Goal: Check status: Check status

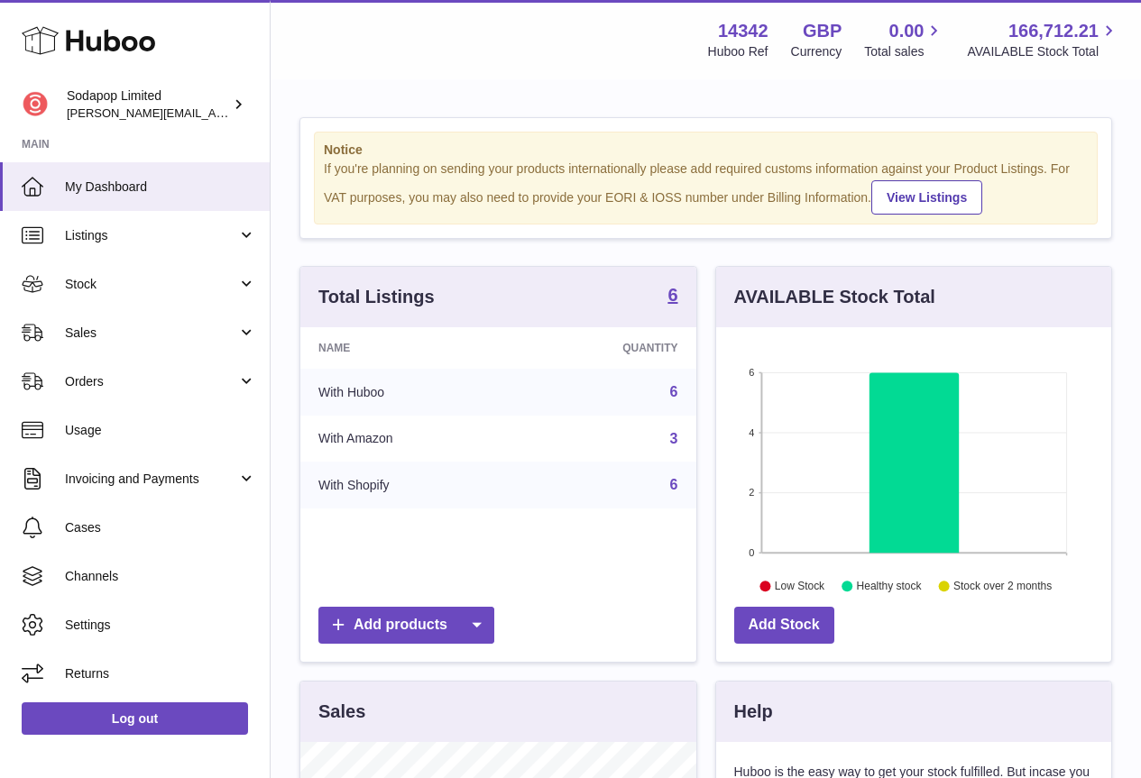
scroll to position [281, 395]
click at [142, 341] on span "Sales" at bounding box center [151, 333] width 172 height 17
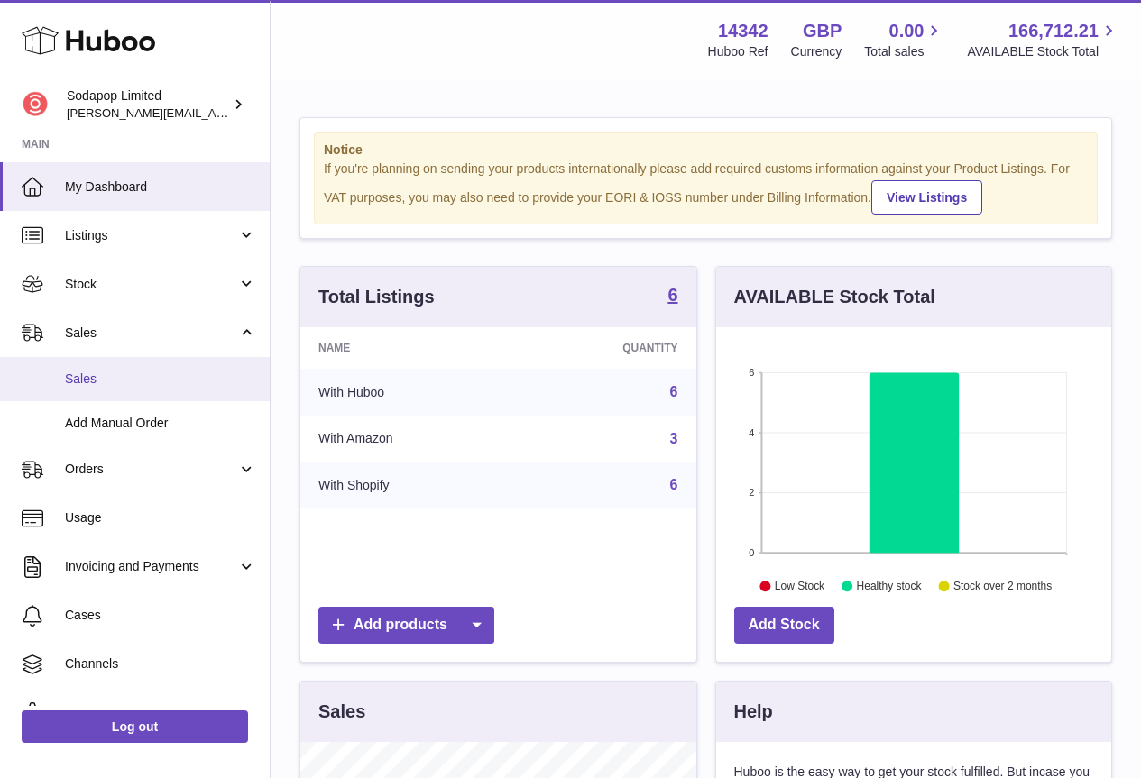
click at [97, 390] on link "Sales" at bounding box center [135, 379] width 270 height 44
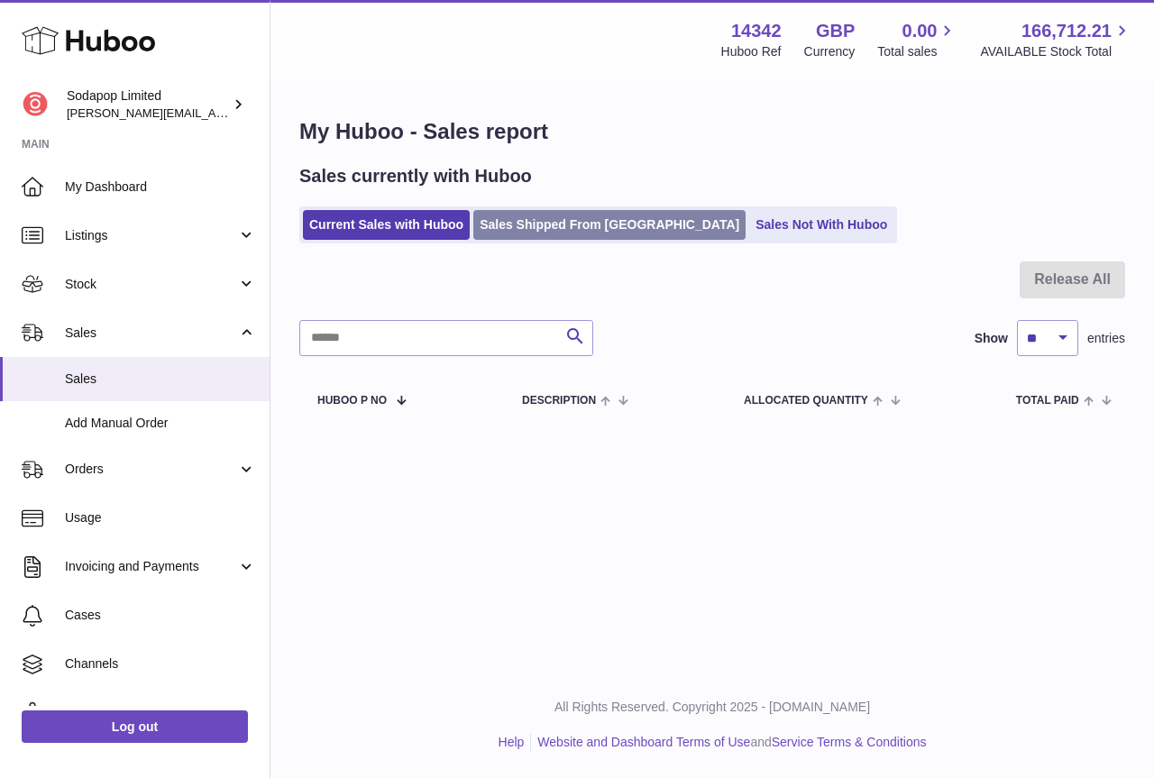
click at [558, 226] on link "Sales Shipped From [GEOGRAPHIC_DATA]" at bounding box center [609, 225] width 272 height 30
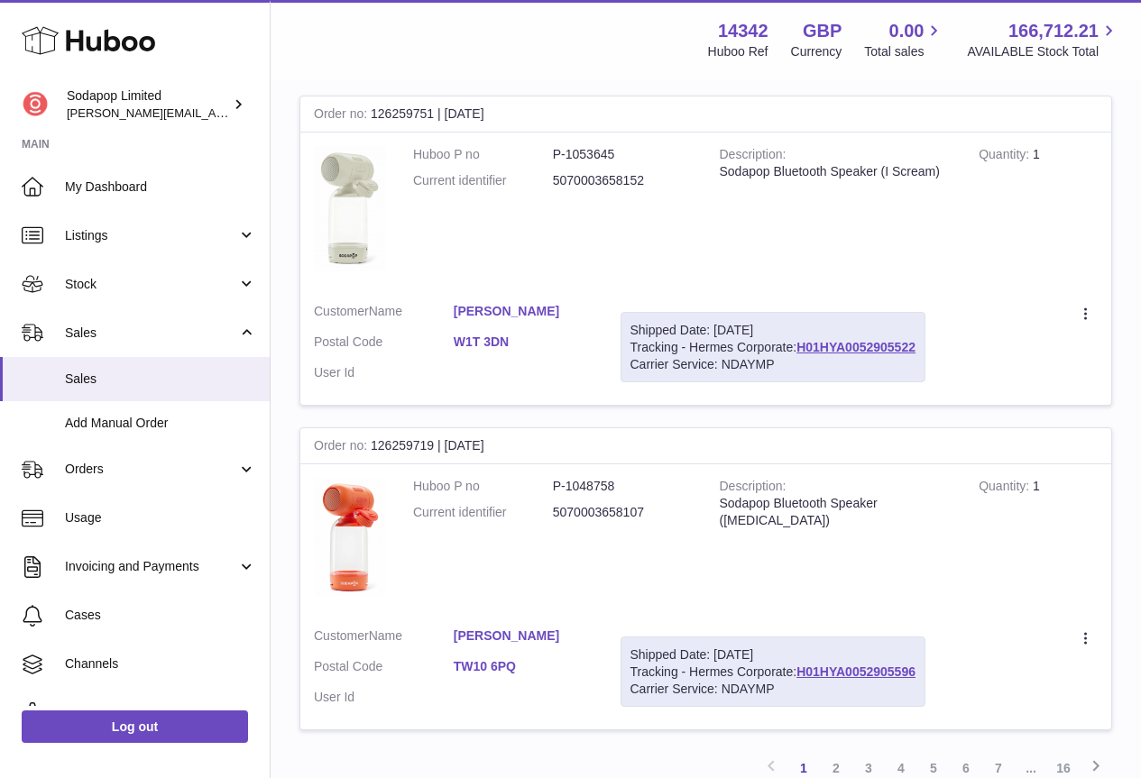
scroll to position [3156, 0]
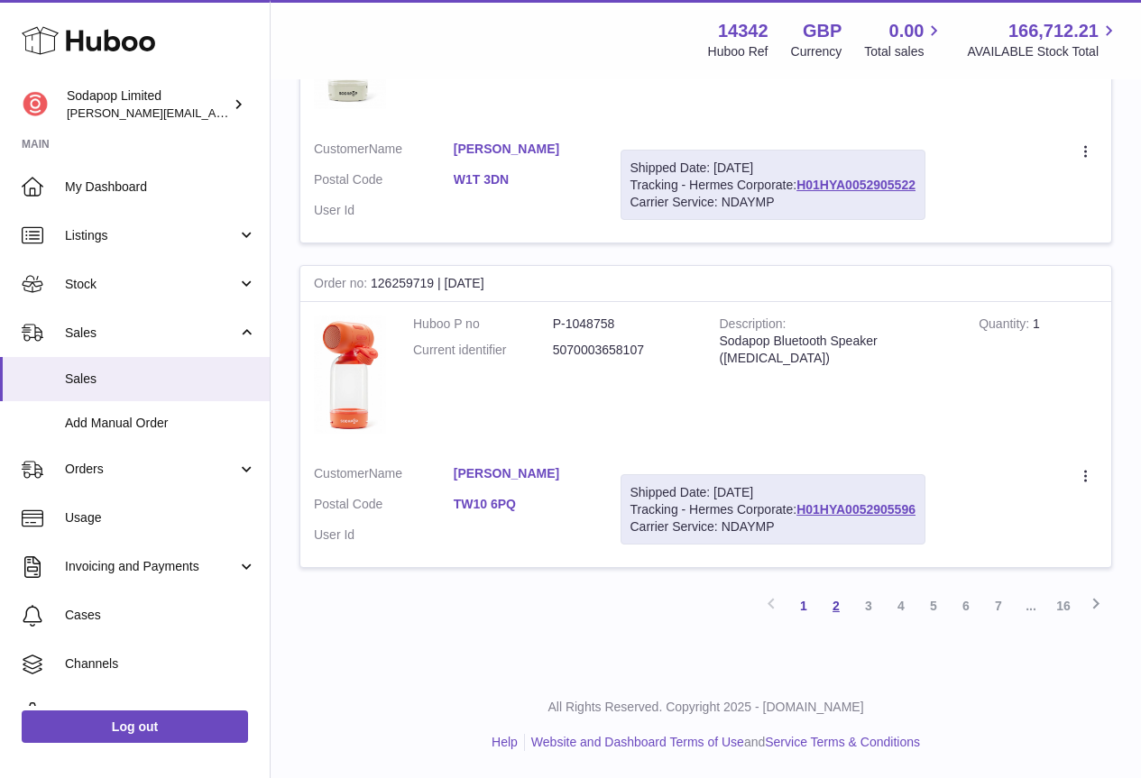
click at [837, 603] on link "2" at bounding box center [836, 606] width 32 height 32
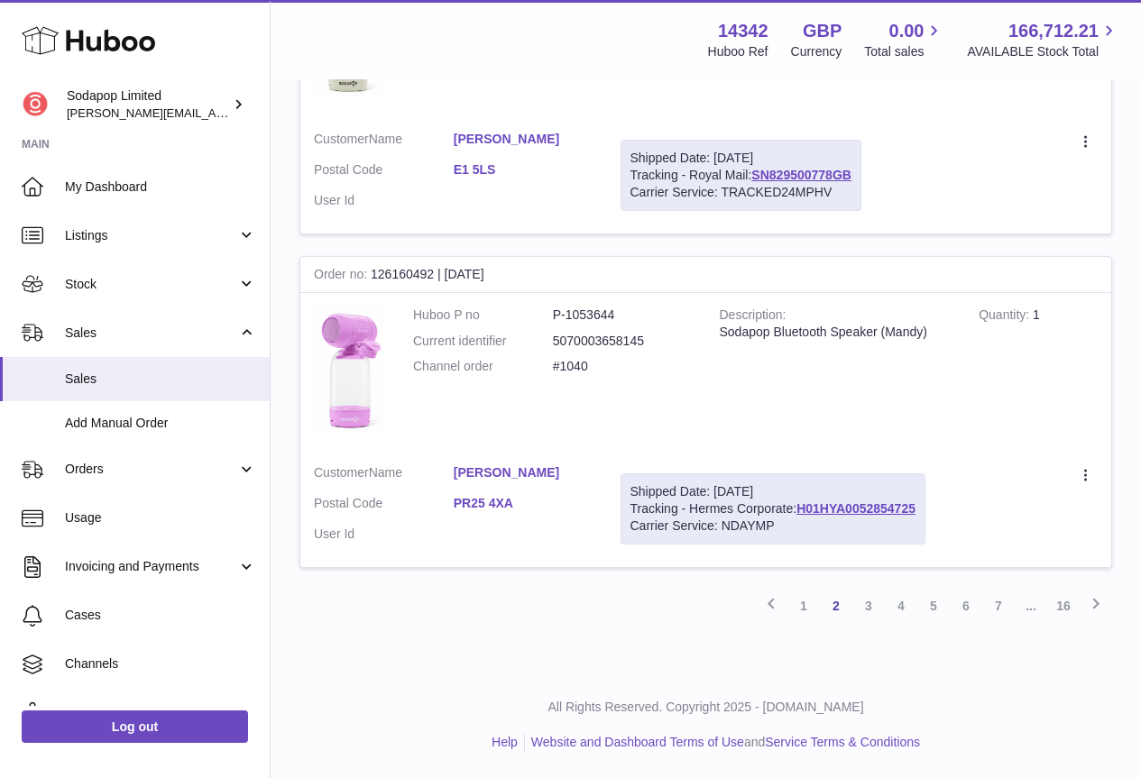
scroll to position [3172, 0]
click at [865, 608] on link "3" at bounding box center [868, 606] width 32 height 32
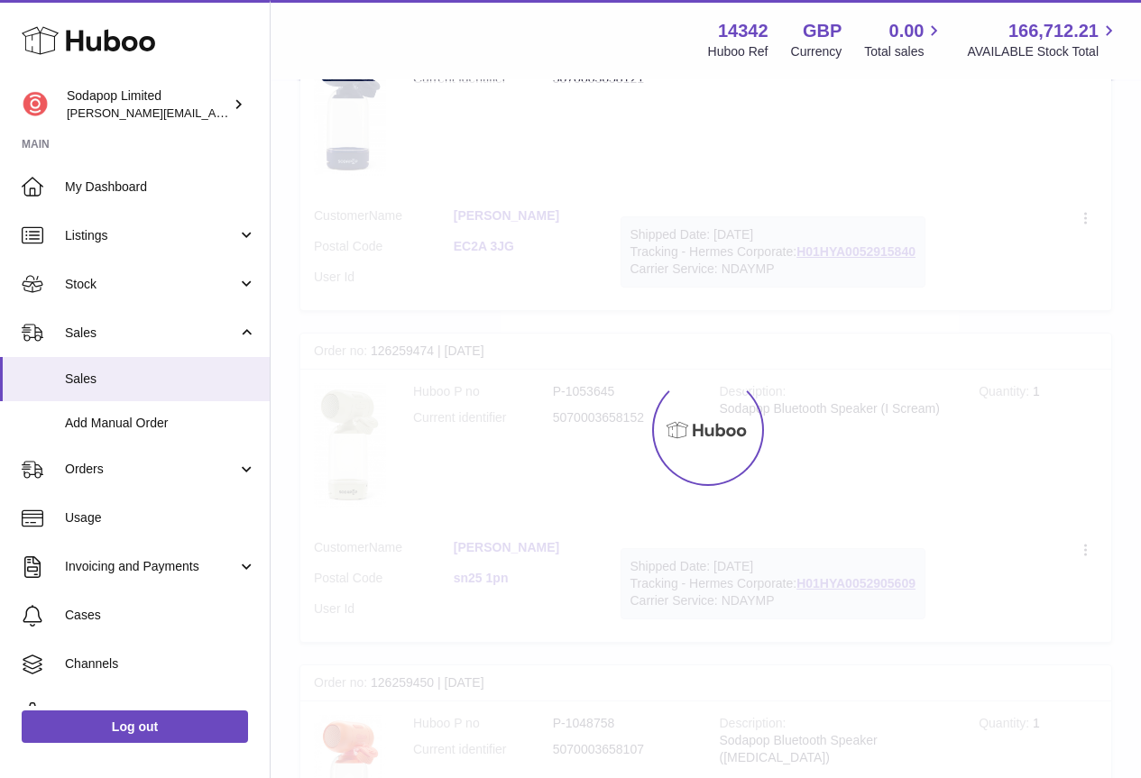
scroll to position [81, 0]
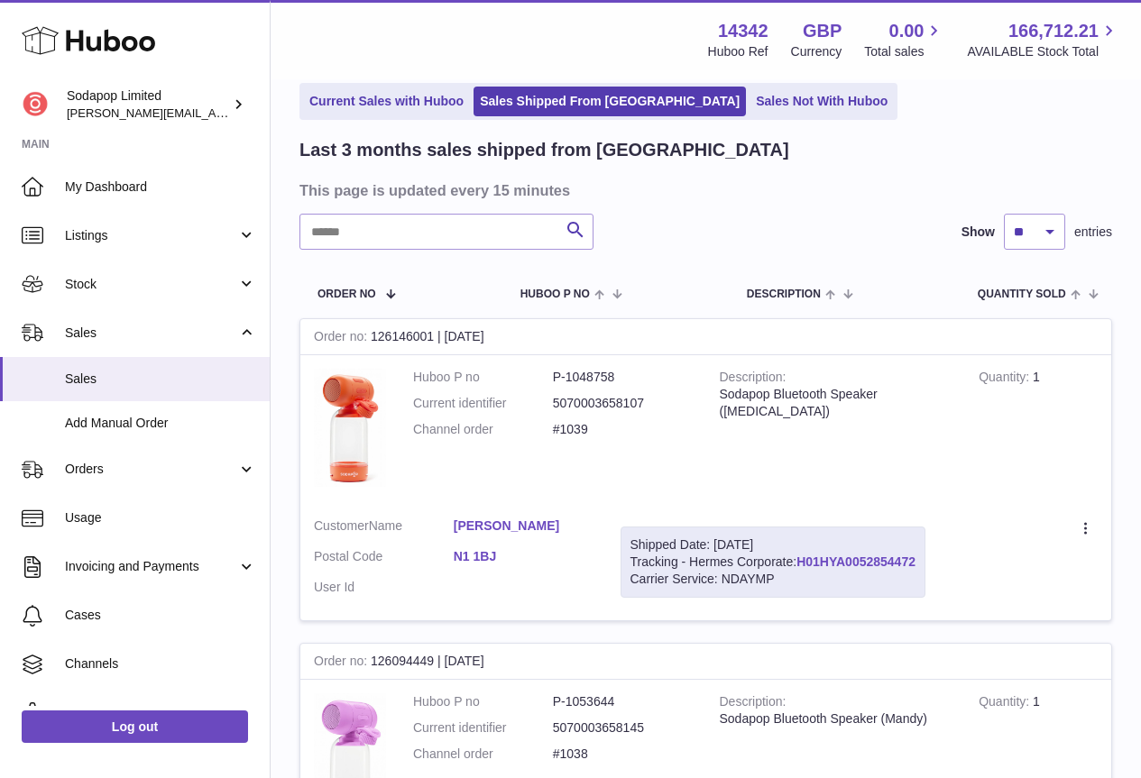
click at [835, 558] on link "H01HYA0052854472" at bounding box center [855, 562] width 119 height 14
